Goal: Transaction & Acquisition: Download file/media

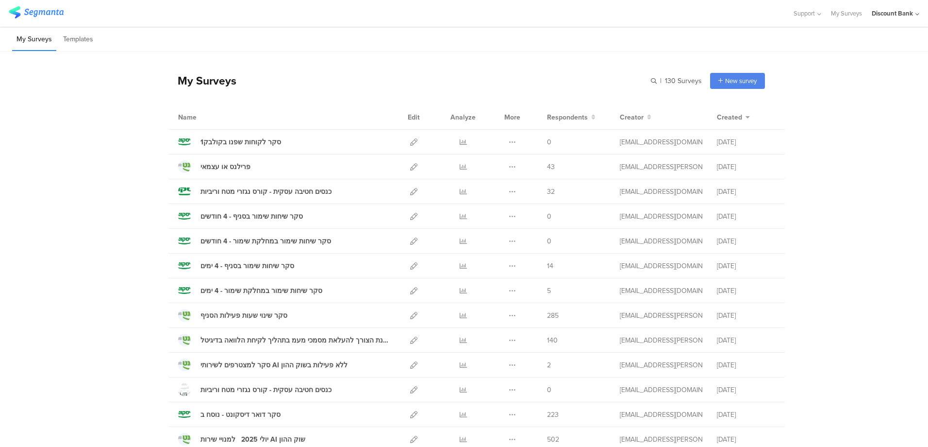
scroll to position [97, 0]
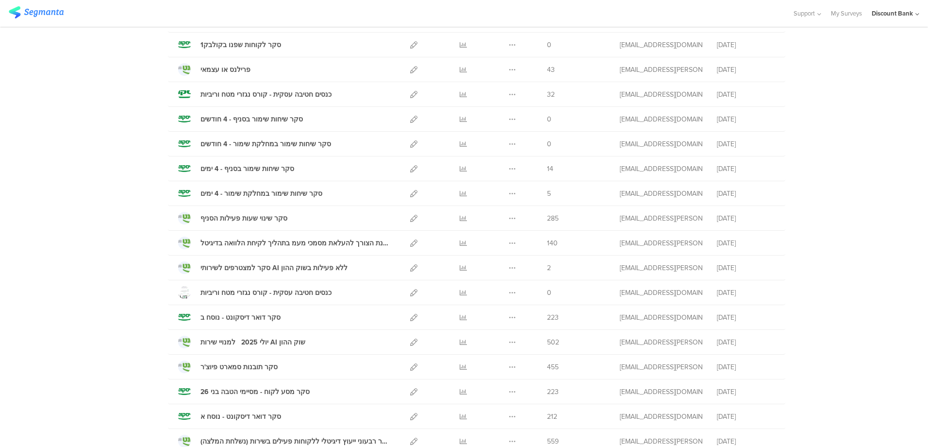
click at [462, 394] on icon at bounding box center [463, 391] width 7 height 7
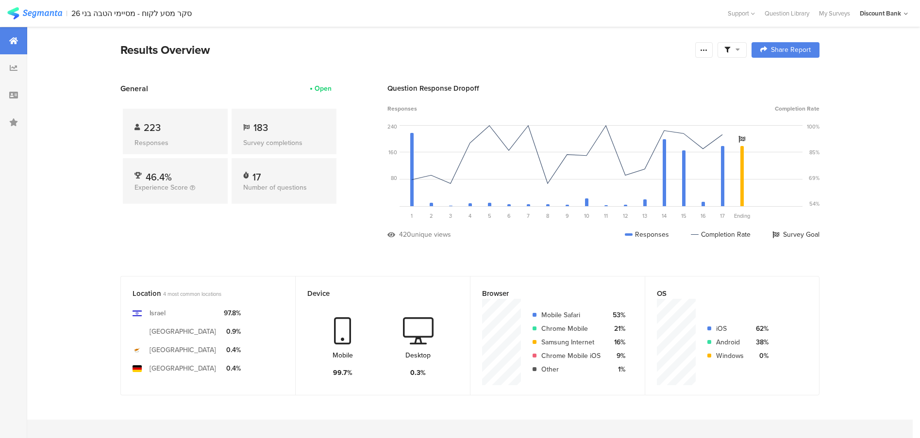
click at [713, 51] on div at bounding box center [703, 50] width 17 height 16
click at [661, 150] on div "Export Results" at bounding box center [638, 149] width 155 height 10
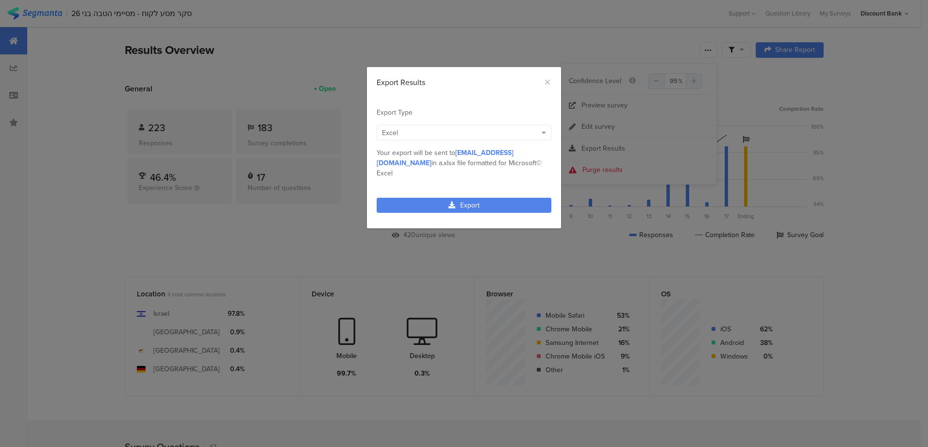
click at [535, 198] on link "Export" at bounding box center [464, 205] width 175 height 15
